Goal: Check status: Check status

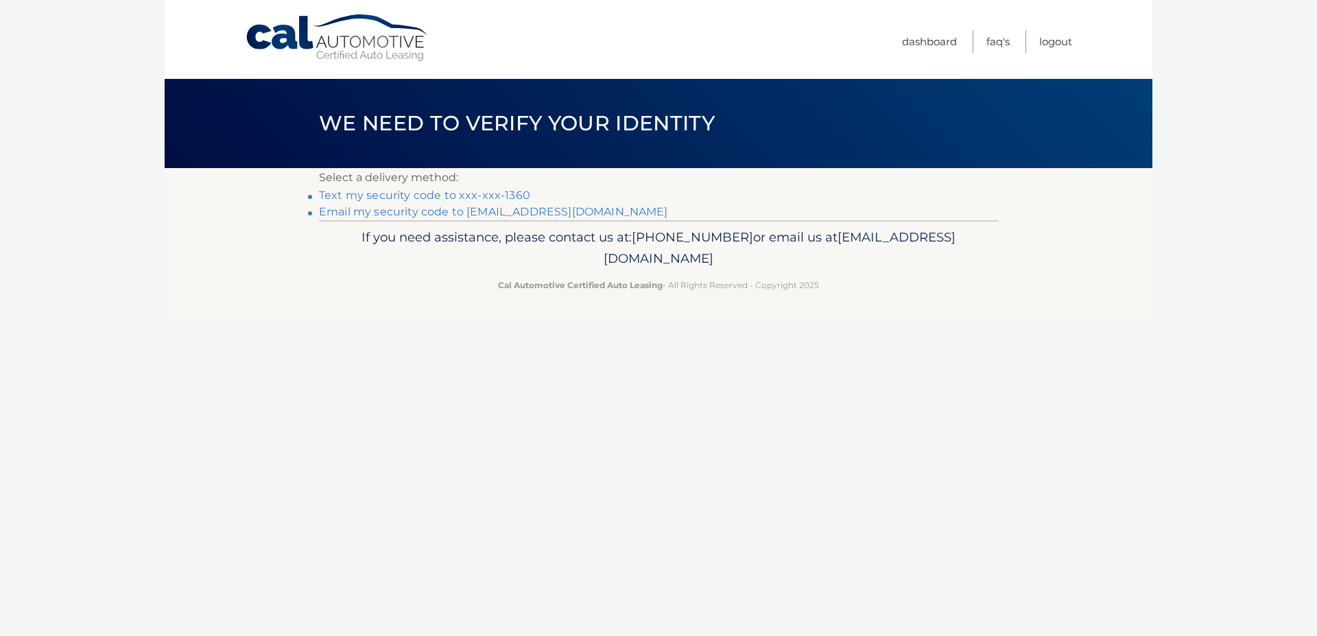
click at [1177, 115] on body "Cal Automotive Menu Dashboard FAQ's Logout" at bounding box center [658, 318] width 1317 height 636
click at [462, 194] on link "Text my security code to xxx-xxx-1360" at bounding box center [424, 195] width 211 height 13
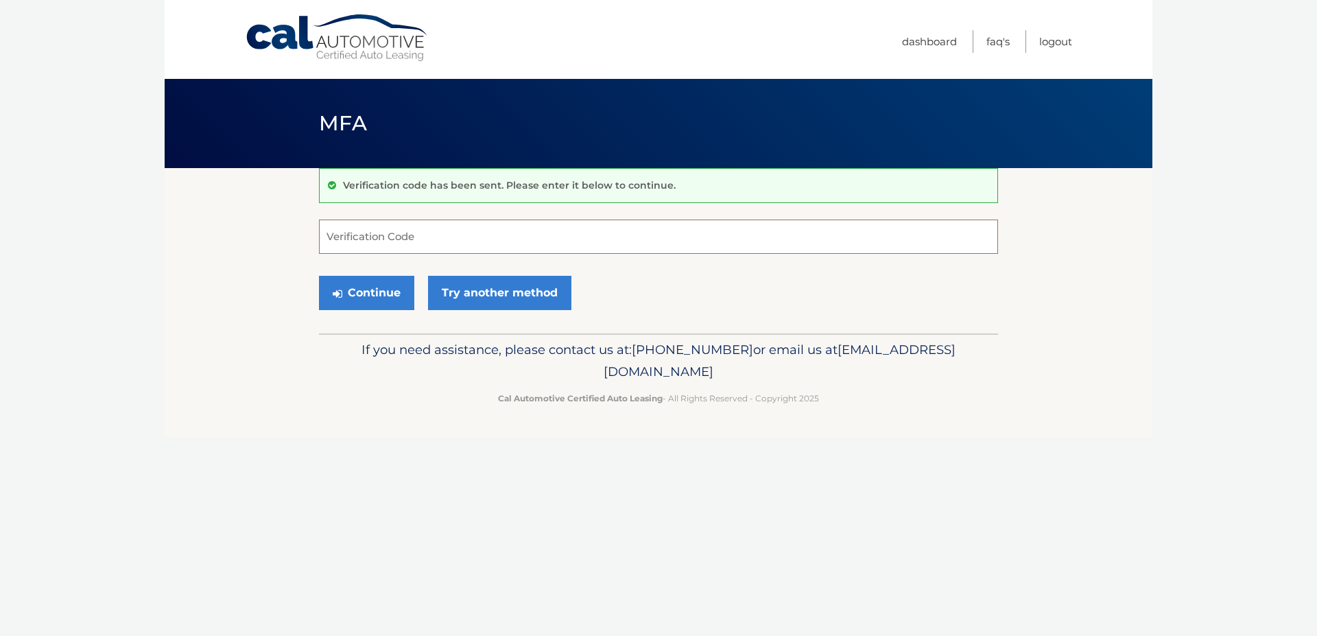
click at [413, 236] on input "Verification Code" at bounding box center [658, 237] width 679 height 34
type input "405436"
click at [390, 299] on button "Continue" at bounding box center [366, 293] width 95 height 34
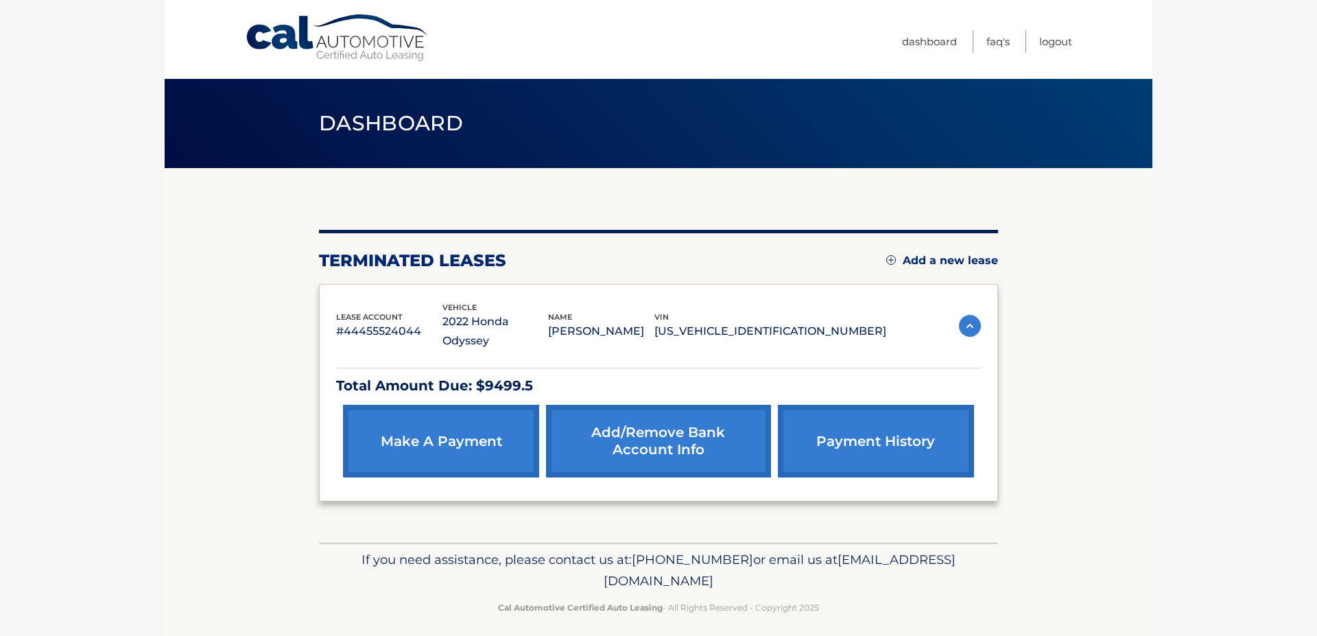
click at [834, 426] on link "payment history" at bounding box center [876, 441] width 196 height 73
drag, startPoint x: 541, startPoint y: 368, endPoint x: 486, endPoint y: 366, distance: 55.6
click at [486, 374] on p "Total Amount Due: $9499.5" at bounding box center [658, 386] width 645 height 24
copy p "9499.5"
click at [943, 193] on div "You are registered for this site, but you haven't enrolled in online payments. …" at bounding box center [658, 355] width 679 height 375
